Goal: Information Seeking & Learning: Compare options

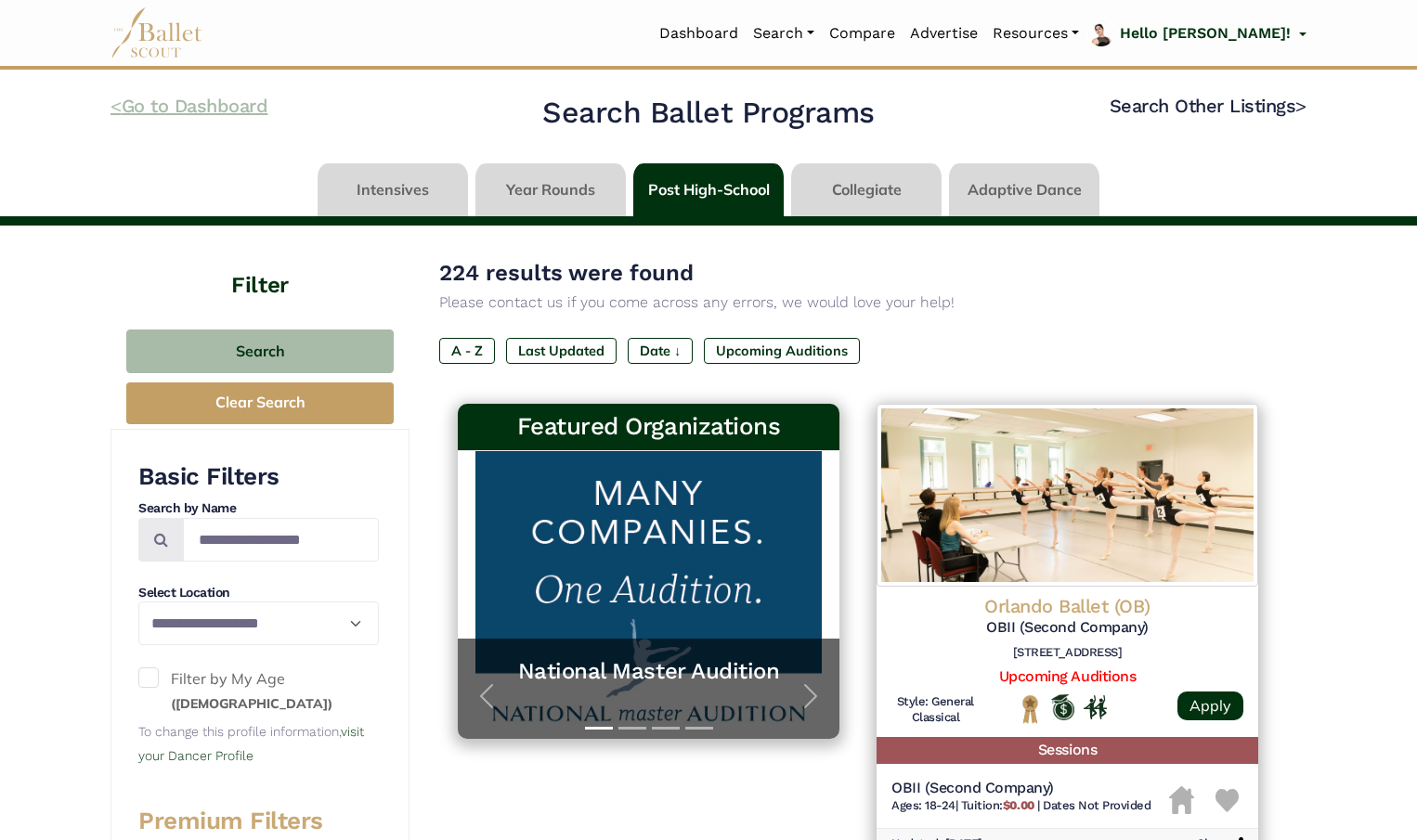
click at [239, 100] on link "< Go to Dashboard" at bounding box center [189, 106] width 157 height 22
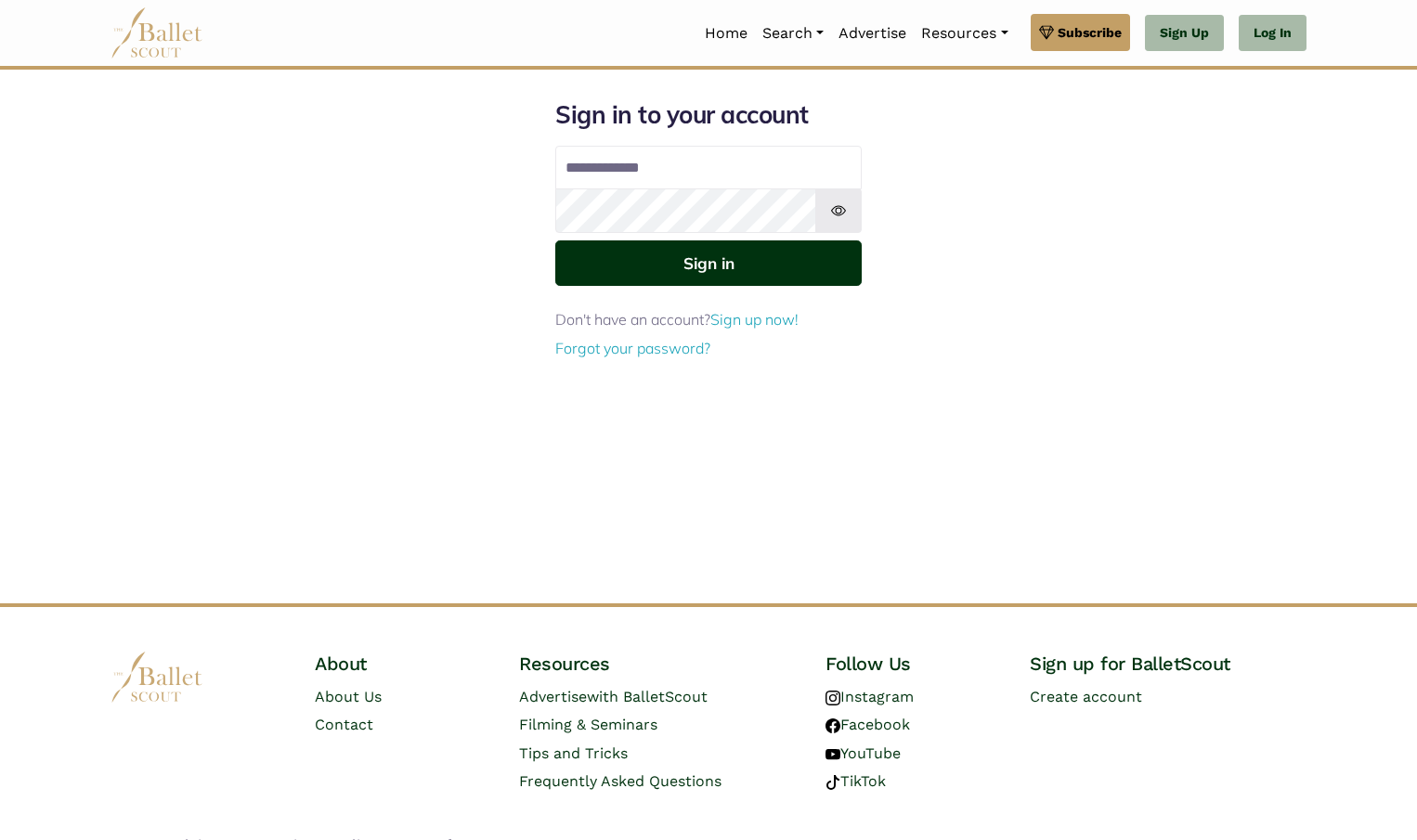
type input "**********"
click at [715, 263] on button "Sign in" at bounding box center [708, 262] width 306 height 46
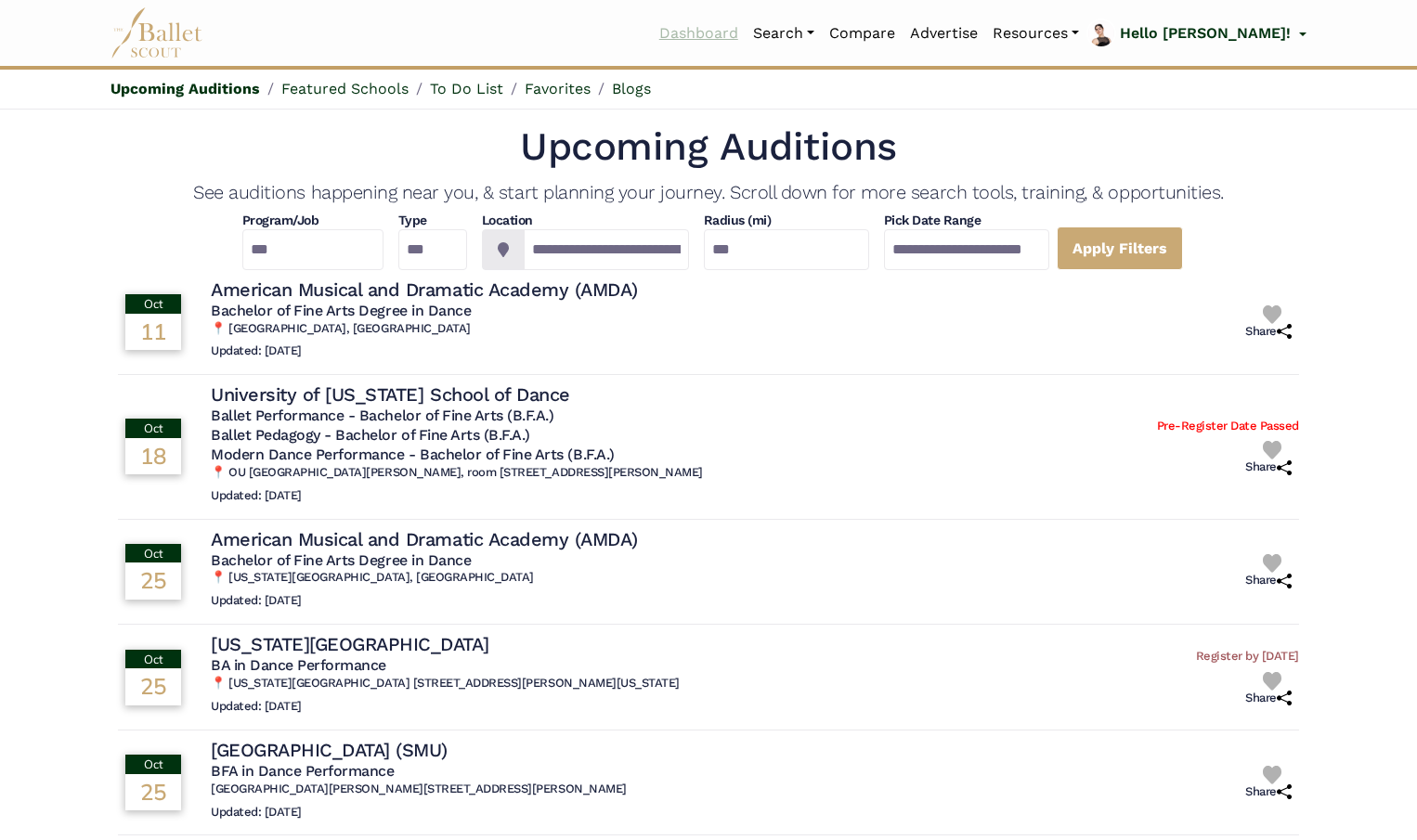
click at [725, 35] on link "Dashboard" at bounding box center [698, 33] width 94 height 39
click at [811, 32] on link "Search" at bounding box center [783, 33] width 76 height 39
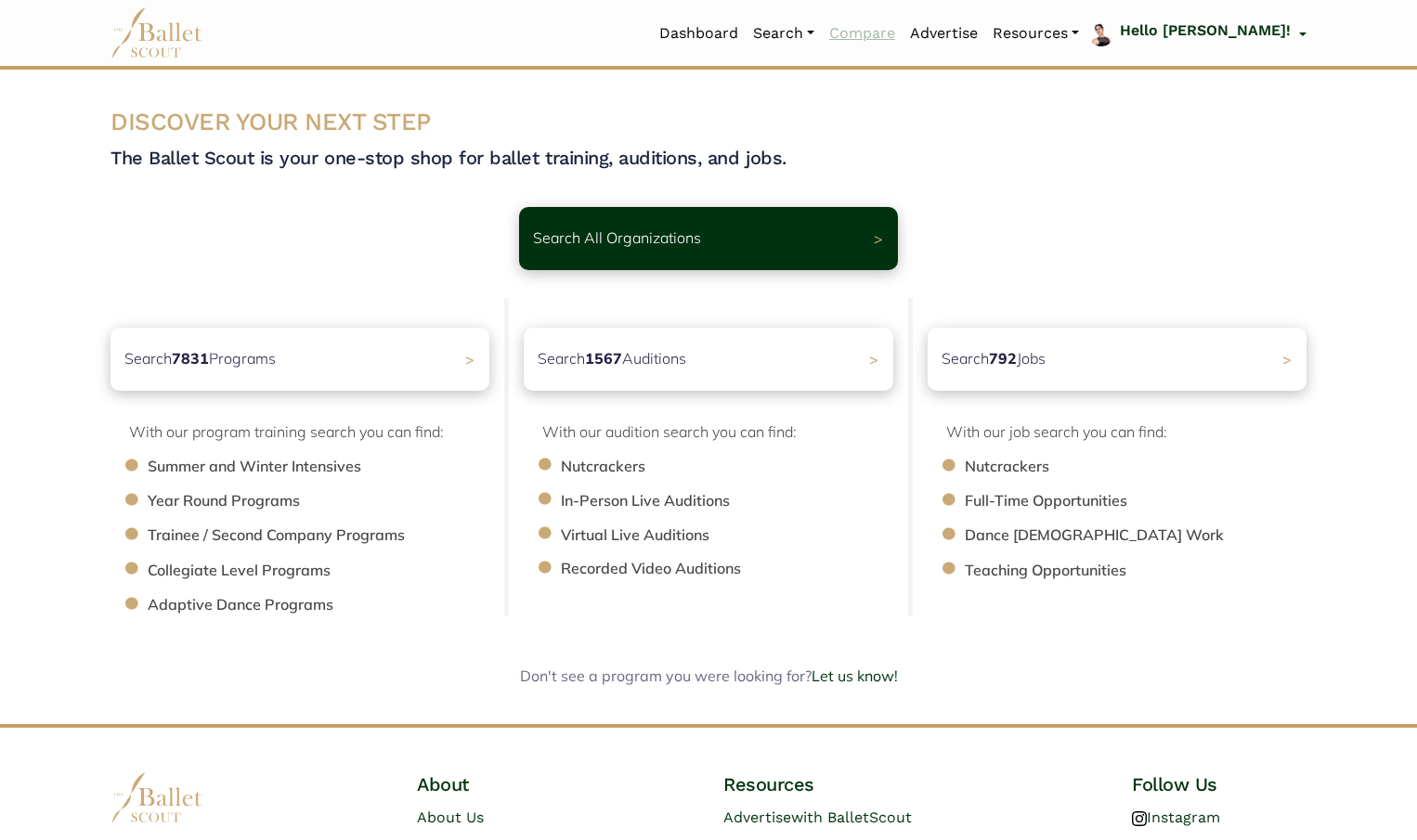
click at [890, 29] on link "Compare" at bounding box center [862, 33] width 81 height 39
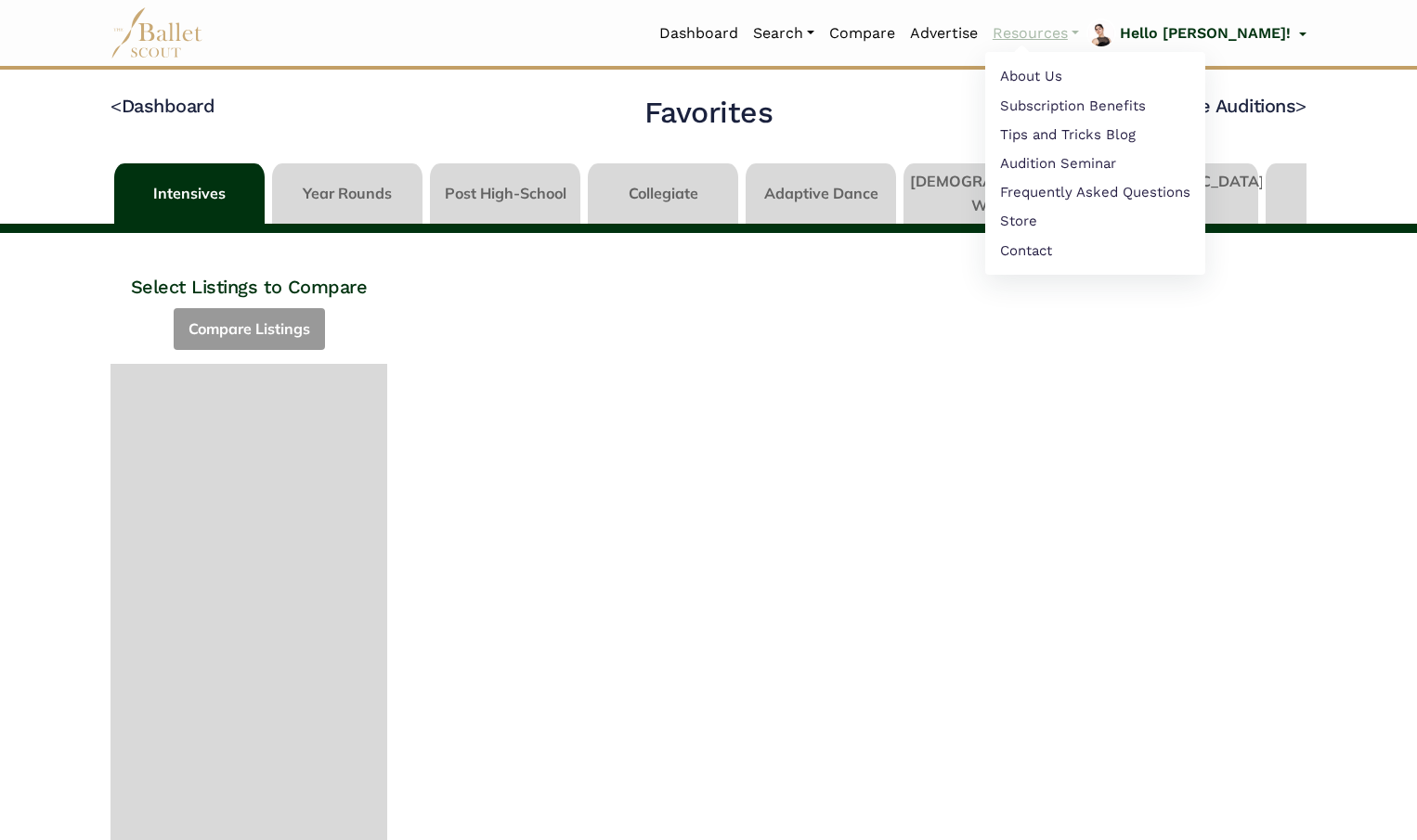
click at [1086, 47] on link "Resources" at bounding box center [1036, 33] width 101 height 39
